Goal: Information Seeking & Learning: Learn about a topic

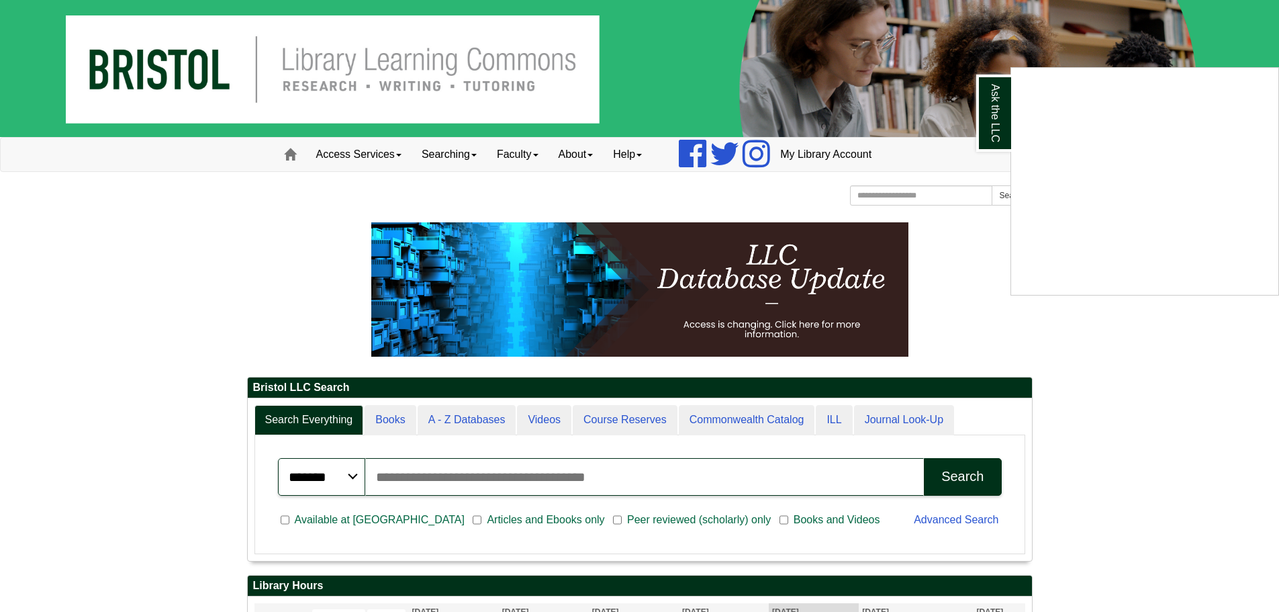
click at [364, 148] on div "Ask the LLC" at bounding box center [639, 306] width 1279 height 612
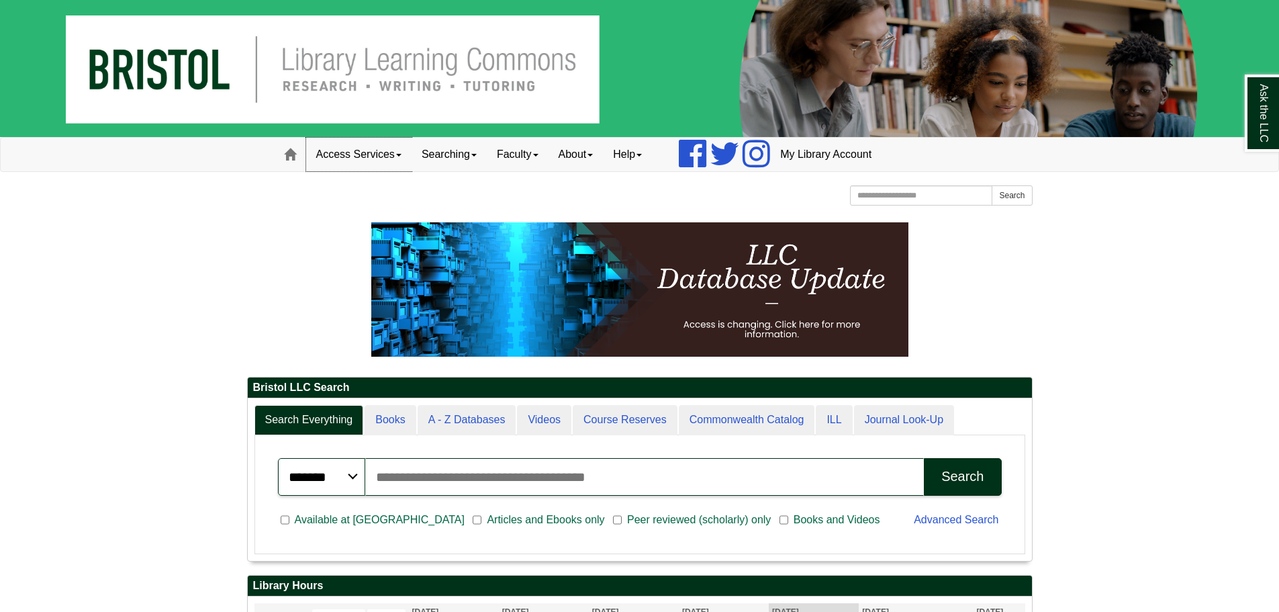
click at [402, 150] on link "Access Services" at bounding box center [358, 155] width 105 height 34
click at [373, 180] on link "Access Services Policies" at bounding box center [377, 182] width 140 height 15
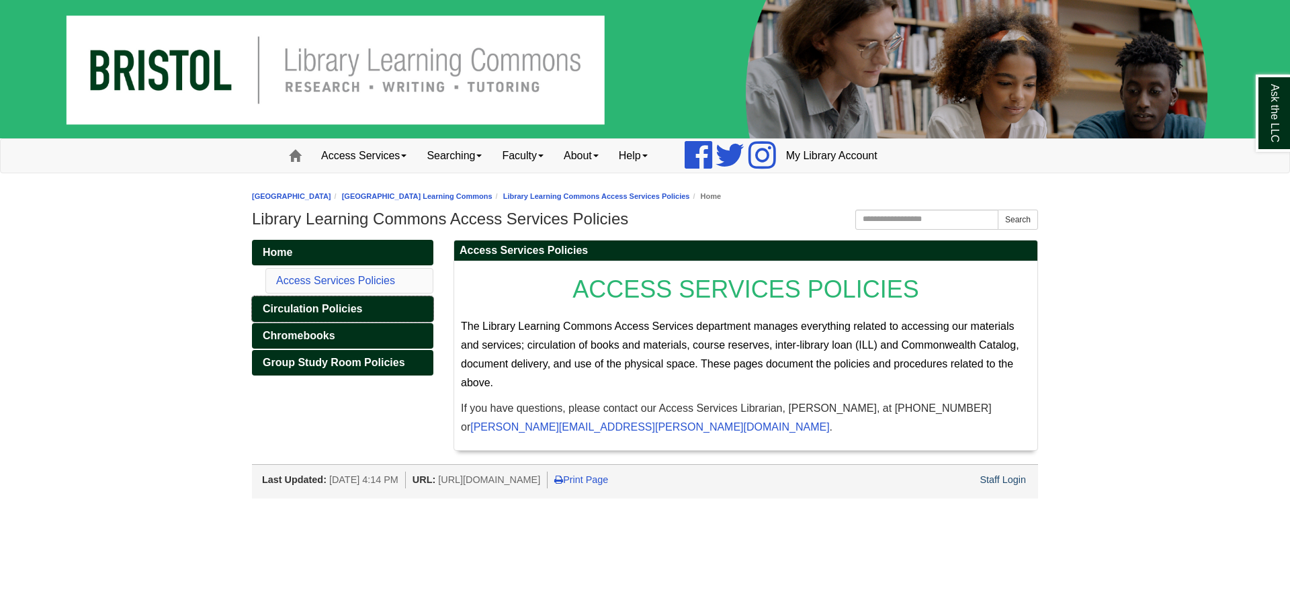
click at [345, 308] on span "Circulation Policies" at bounding box center [312, 308] width 99 height 11
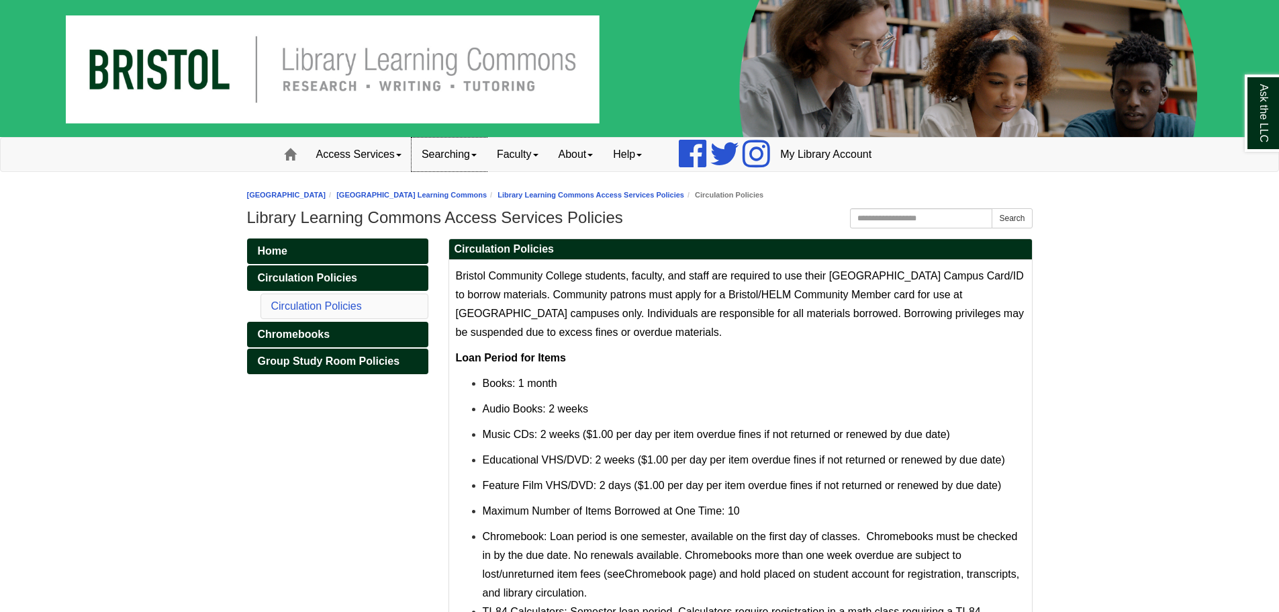
click at [457, 161] on link "Searching" at bounding box center [449, 155] width 75 height 34
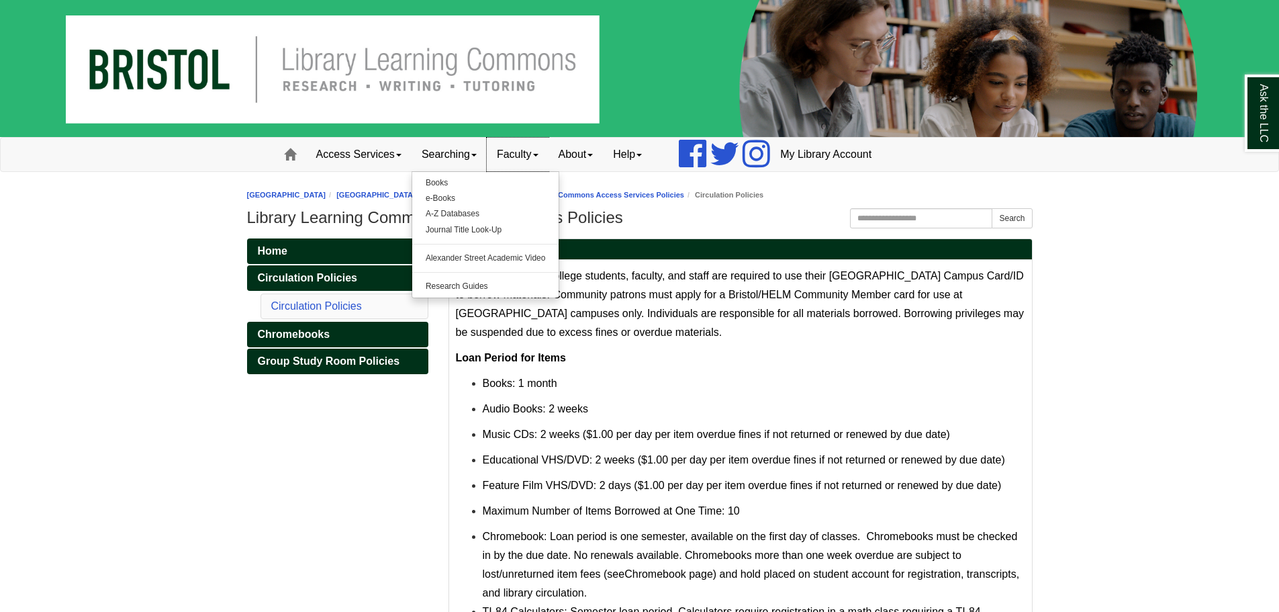
click at [515, 156] on link "Faculty" at bounding box center [518, 155] width 62 height 34
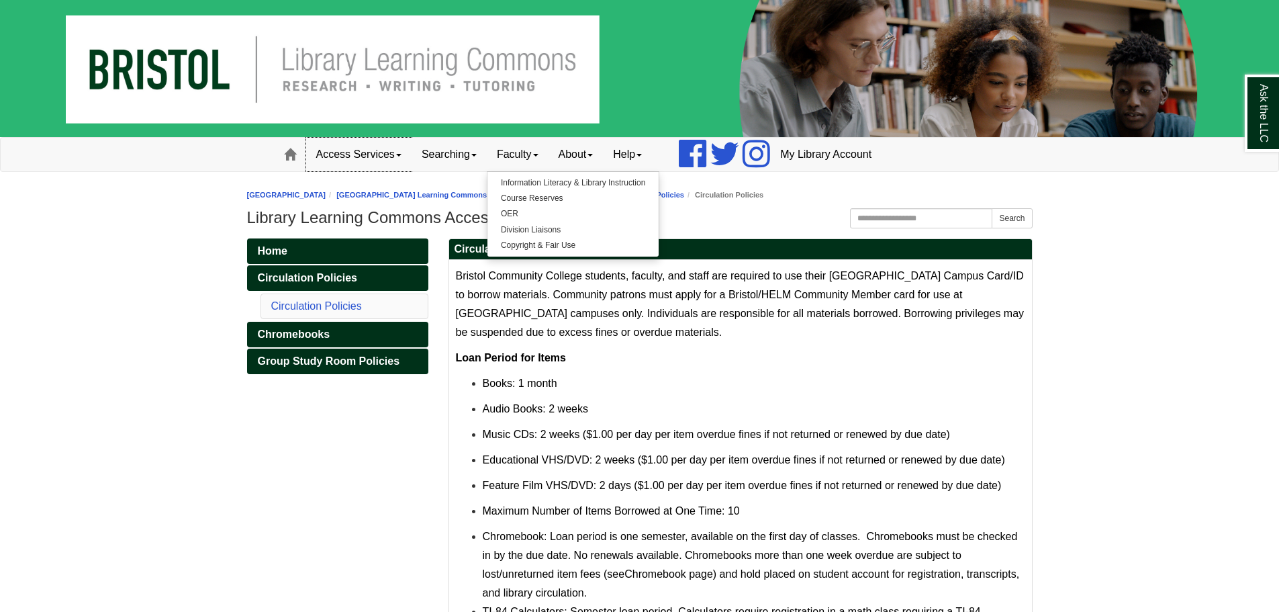
click at [350, 146] on link "Access Services" at bounding box center [358, 155] width 105 height 34
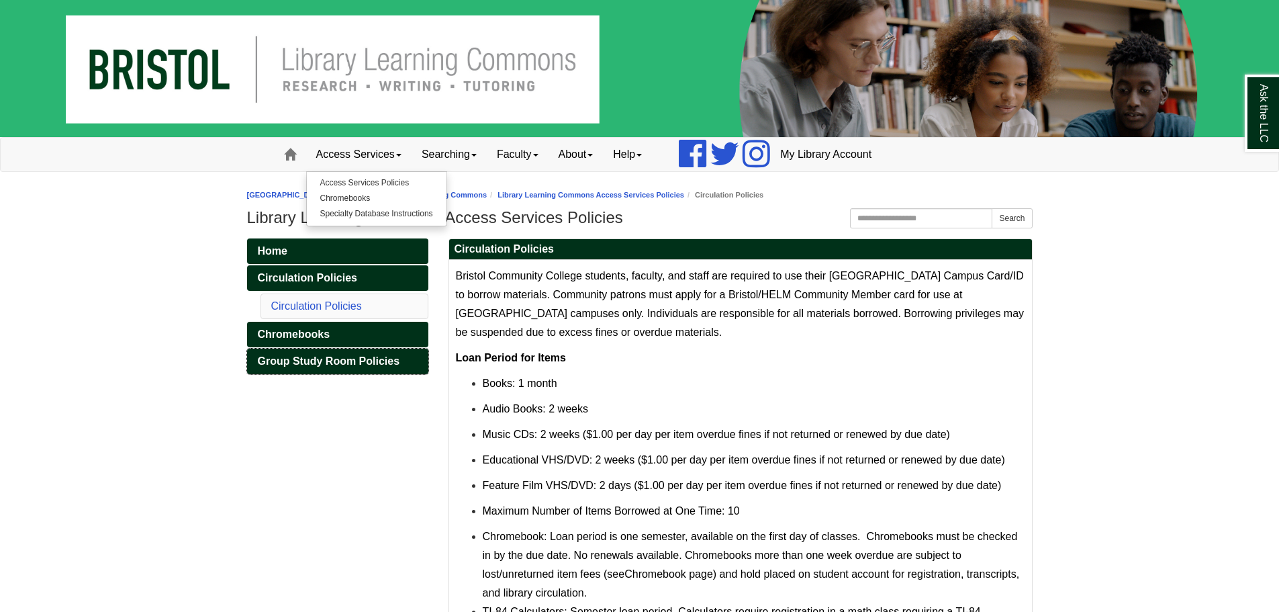
click at [305, 362] on span "Group Study Room Policies" at bounding box center [329, 360] width 142 height 11
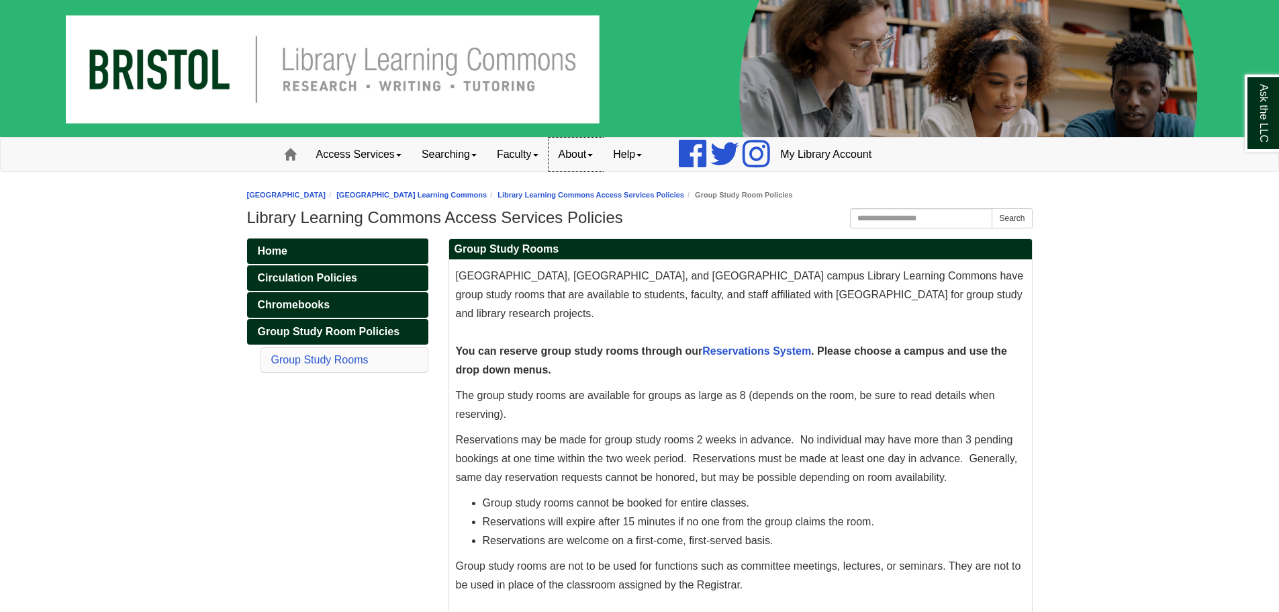
click at [580, 160] on link "About" at bounding box center [576, 155] width 55 height 34
click at [585, 214] on link "Staff Directory" at bounding box center [602, 213] width 106 height 15
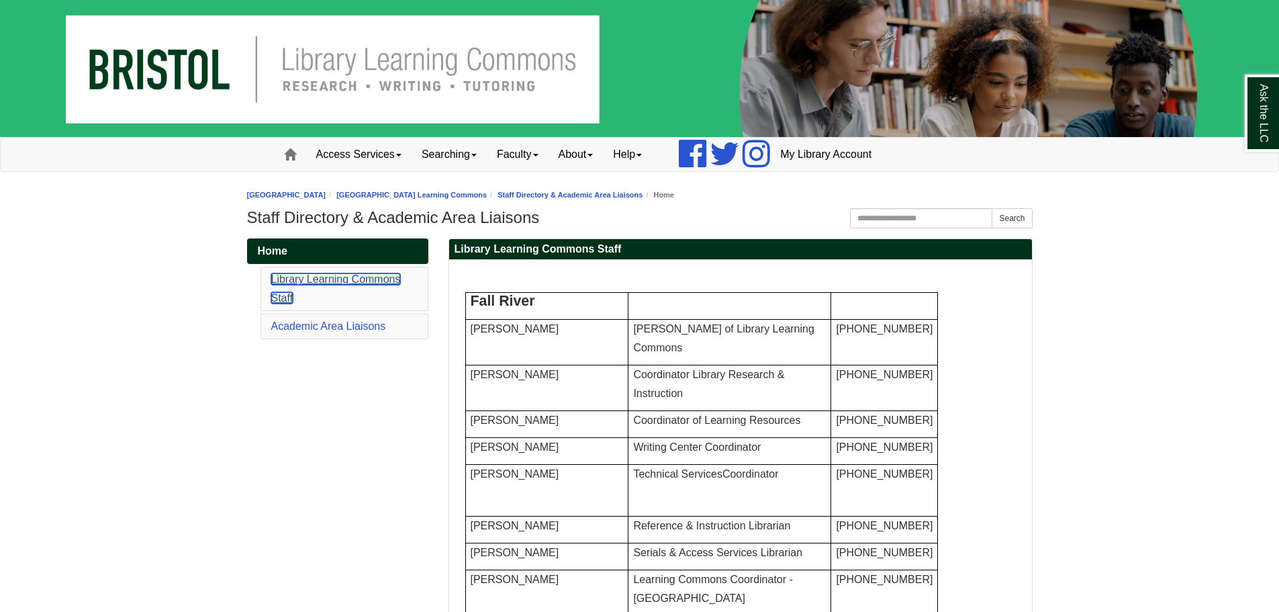
click at [289, 280] on link "Library Learning Commons Staff" at bounding box center [336, 288] width 130 height 30
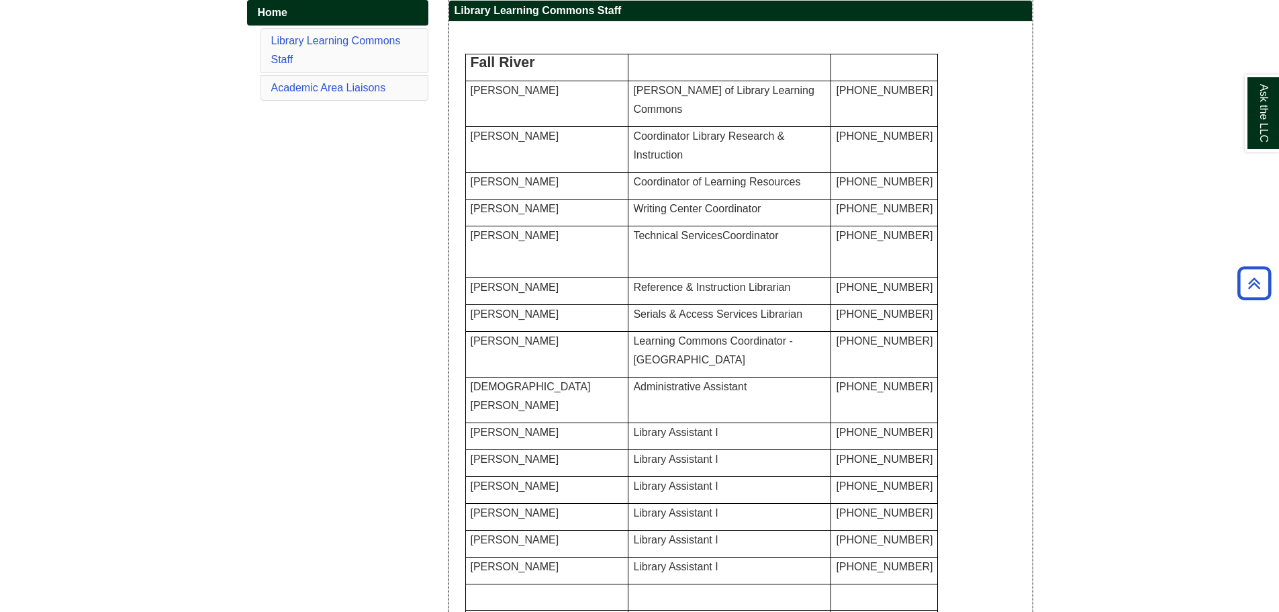
click at [488, 293] on span "[PERSON_NAME]" at bounding box center [515, 286] width 89 height 11
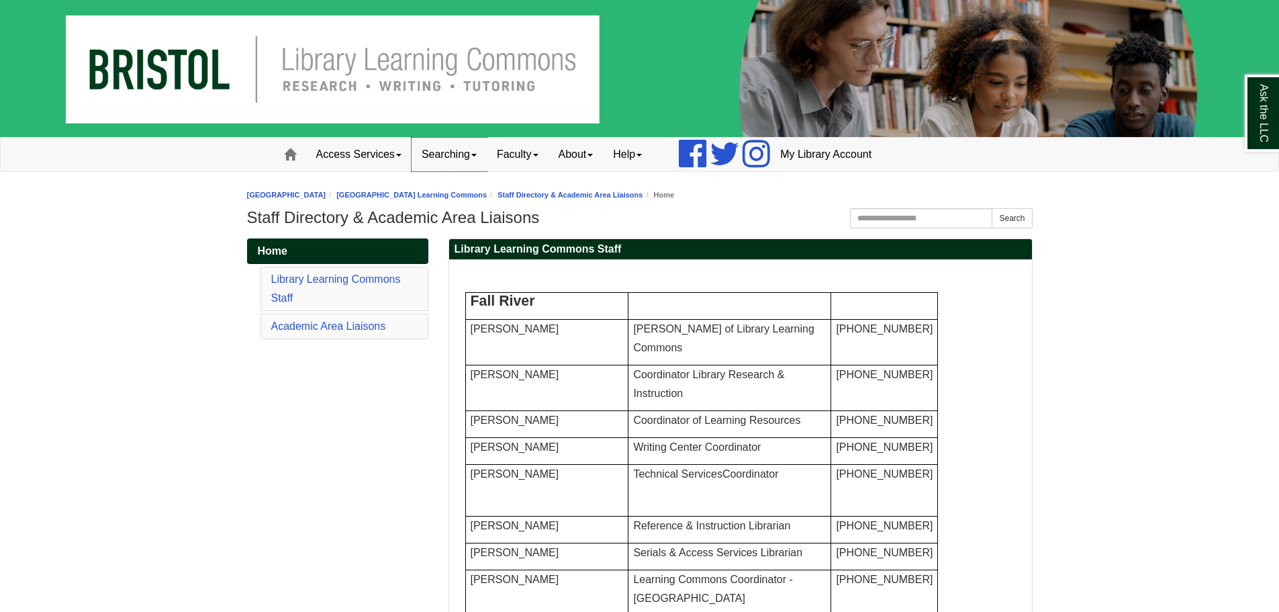
click at [447, 154] on link "Searching" at bounding box center [449, 155] width 75 height 34
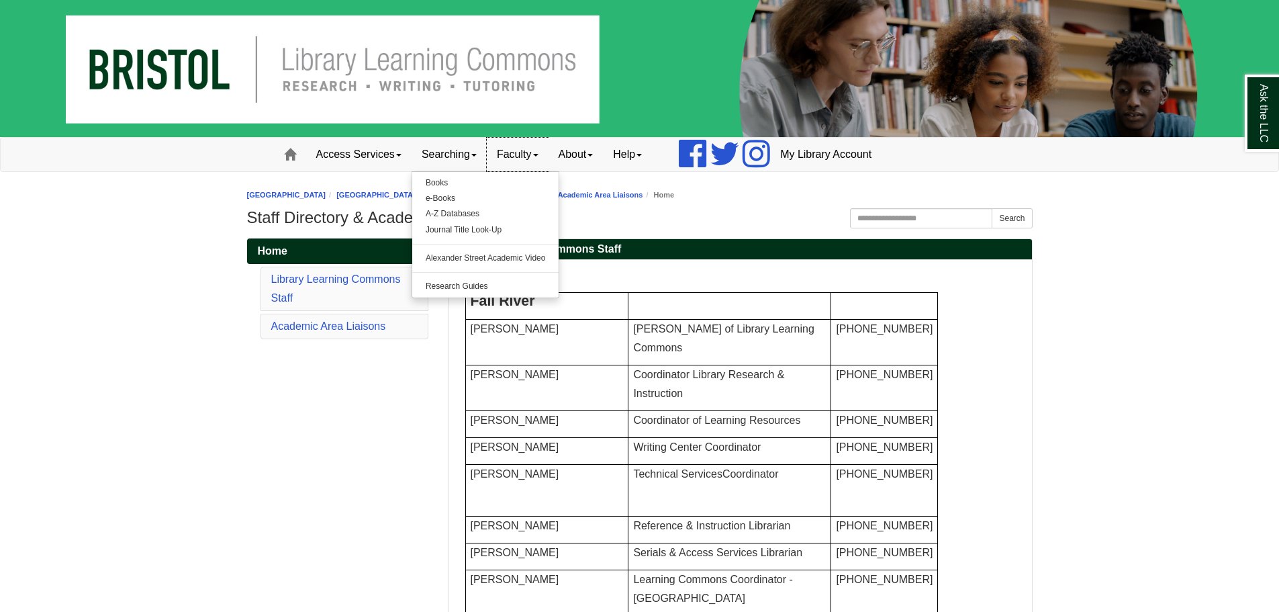
click at [510, 152] on link "Faculty" at bounding box center [518, 155] width 62 height 34
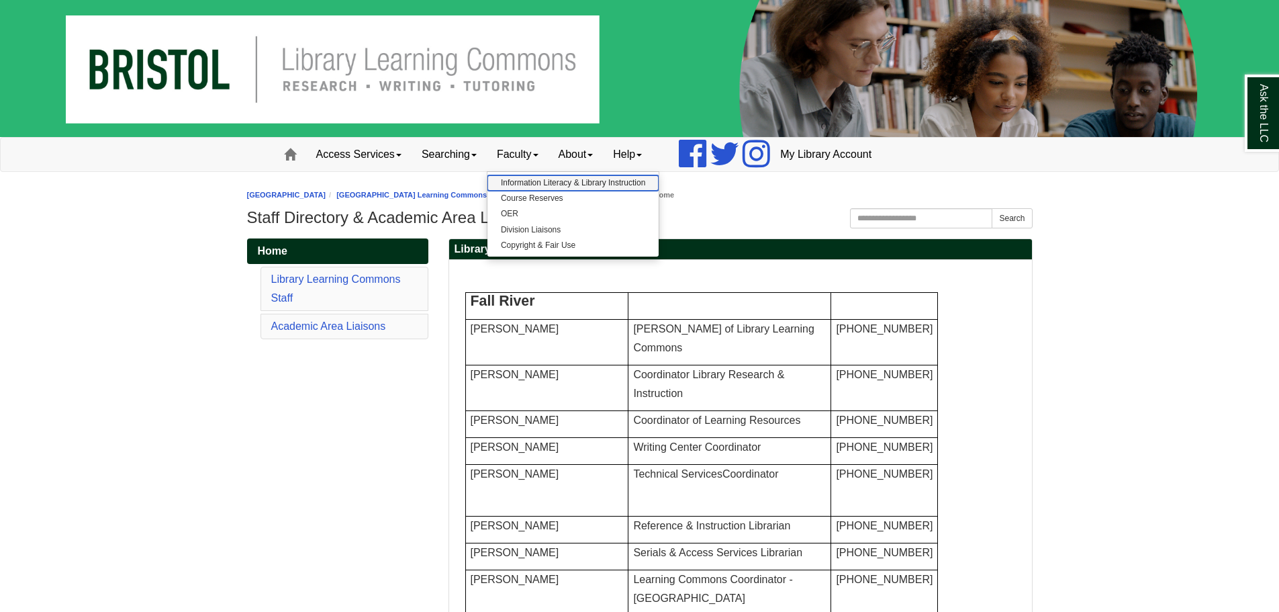
click at [553, 179] on link "Information Literacy & Library Instruction" at bounding box center [573, 182] width 171 height 15
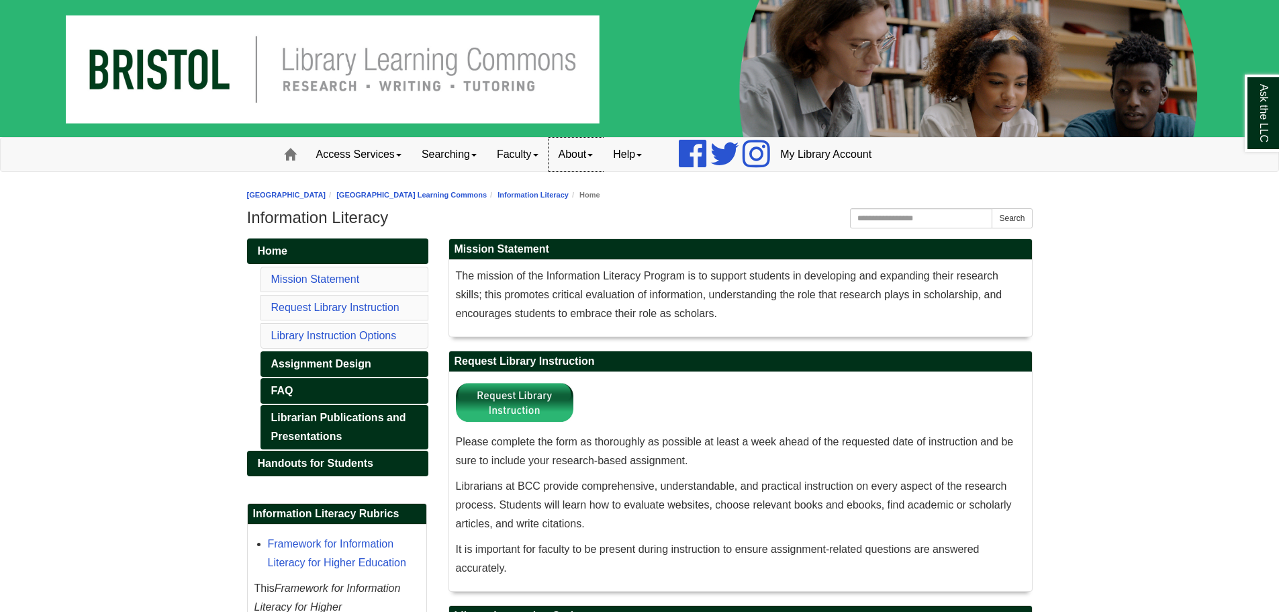
click at [581, 154] on link "About" at bounding box center [576, 155] width 55 height 34
click at [604, 197] on link "Hours & Locations" at bounding box center [602, 198] width 106 height 15
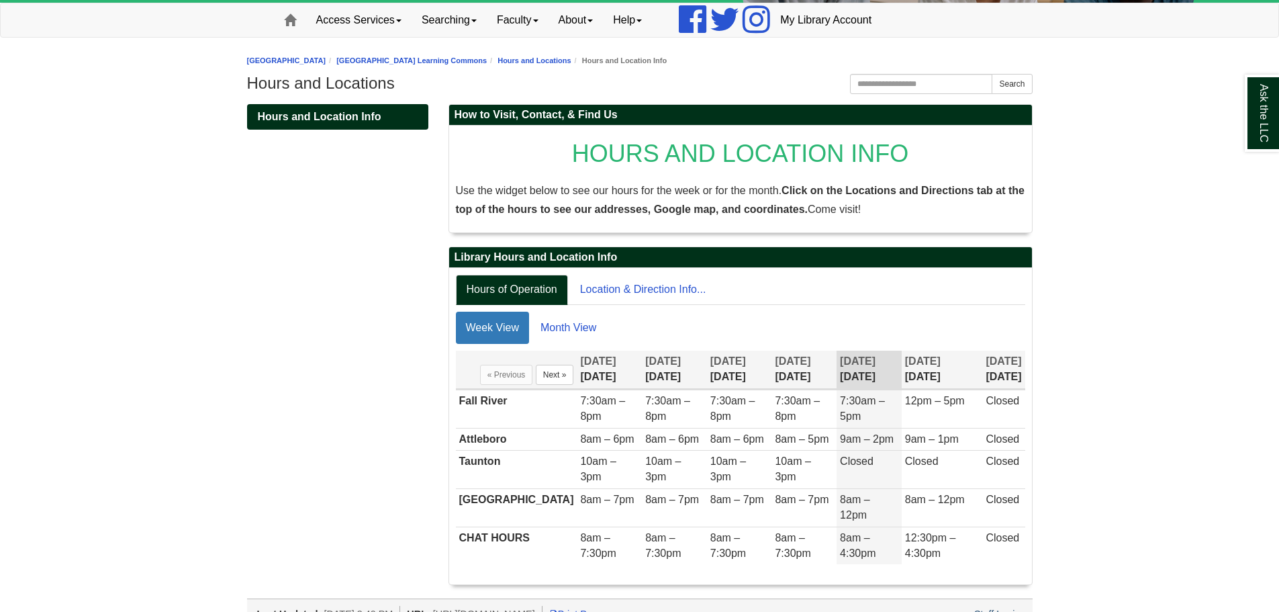
scroll to position [140, 0]
